Goal: Use online tool/utility: Utilize a website feature to perform a specific function

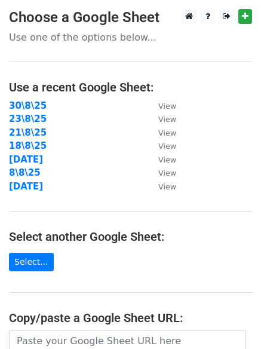
scroll to position [208, 0]
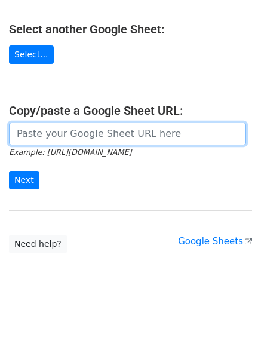
click at [77, 131] on input "url" at bounding box center [127, 134] width 237 height 23
paste input "https://docs.google.com/spreadsheets/d/1F0kmBzbl28t5vDAJYTMD_xUgv5Rg_8M-84z0ua3…"
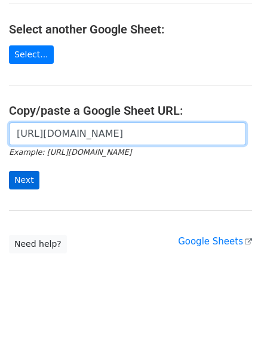
scroll to position [0, 260]
type input "https://docs.google.com/spreadsheets/d/1F0kmBzbl28t5vDAJYTMD_xUgv5Rg_8M-84z0ua3…"
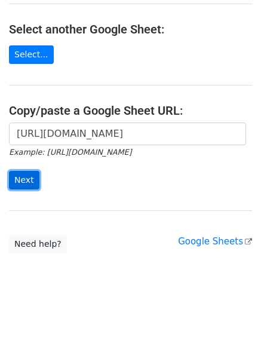
click at [31, 177] on input "Next" at bounding box center [24, 180] width 31 height 19
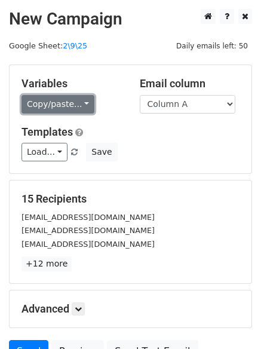
click at [56, 103] on link "Copy/paste..." at bounding box center [58, 104] width 73 height 19
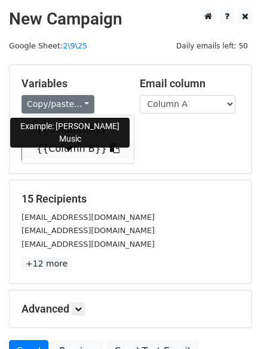
click at [60, 151] on link "{{Column B}}" at bounding box center [78, 148] width 112 height 19
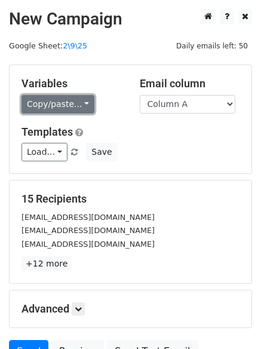
click at [64, 108] on link "Copy/paste..." at bounding box center [58, 104] width 73 height 19
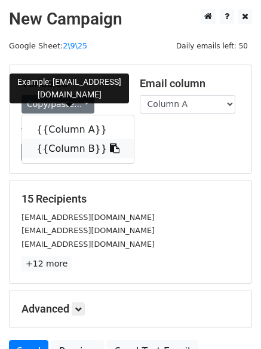
click at [65, 146] on link "{{Column B}}" at bounding box center [78, 148] width 112 height 19
